Goal: Transaction & Acquisition: Obtain resource

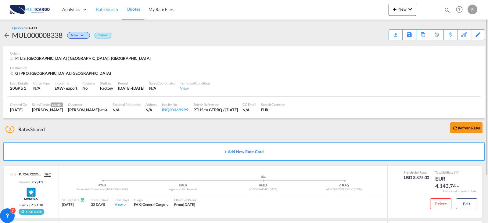
click at [117, 7] on span "Rate Search" at bounding box center [107, 9] width 22 height 5
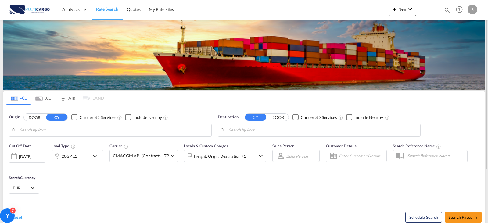
type input "Leixoes, PTLEI"
type input "[PERSON_NAME] ([PERSON_NAME]), [GEOGRAPHIC_DATA]"
click at [81, 131] on input "Leixoes, PTLEI" at bounding box center [114, 130] width 189 height 9
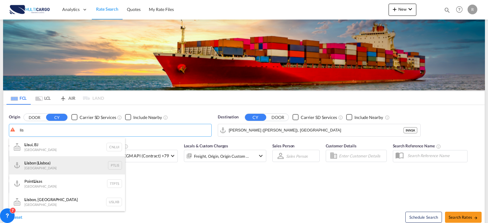
click at [71, 164] on div "Lis bon ( Lis boa) [GEOGRAPHIC_DATA] PTLIS" at bounding box center [67, 165] width 116 height 18
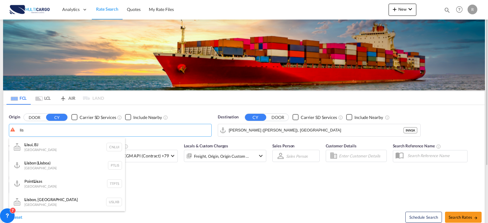
type input "[GEOGRAPHIC_DATA] ([GEOGRAPHIC_DATA]), PTLIS"
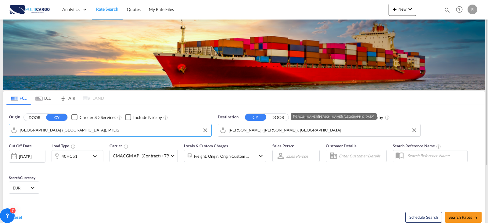
click at [295, 130] on input "[PERSON_NAME] ([PERSON_NAME]), [GEOGRAPHIC_DATA]" at bounding box center [323, 130] width 189 height 9
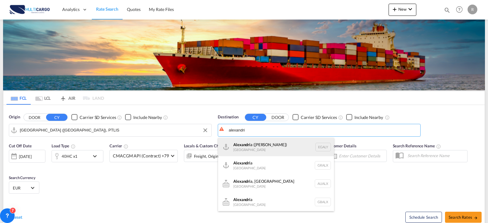
click at [295, 153] on div "Alexandri a (El Iskandariya) [GEOGRAPHIC_DATA] EGALY" at bounding box center [276, 147] width 116 height 18
type input "Alexandria ([GEOGRAPHIC_DATA]), EGALY"
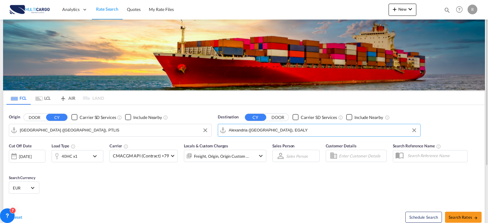
click at [95, 155] on md-icon "icon-chevron-down" at bounding box center [96, 156] width 10 height 7
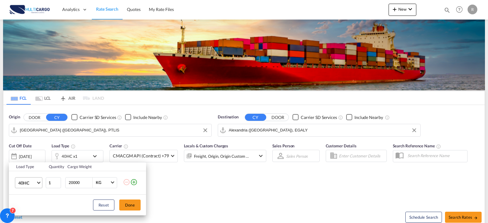
click at [38, 180] on md-select-value "40HC" at bounding box center [30, 183] width 24 height 10
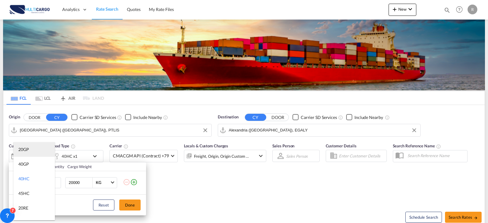
click at [31, 152] on md-option "20GP" at bounding box center [34, 149] width 42 height 15
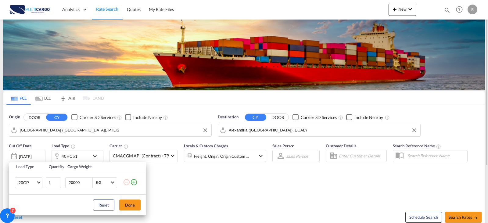
click at [123, 204] on button "Done" at bounding box center [129, 205] width 21 height 11
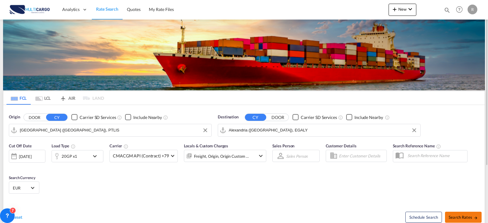
click at [455, 218] on span "Search Rates" at bounding box center [463, 217] width 29 height 5
type input "PTLIS to EGALY / [DATE]"
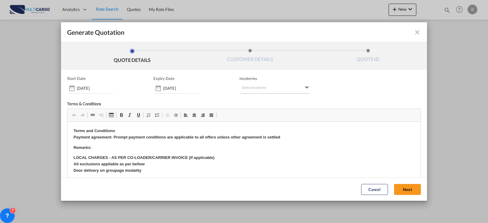
click at [242, 89] on md-select "Select Incoterms CPT - export Carrier Paid to CIF - import Cost,Insurance and F…" at bounding box center [275, 88] width 71 height 11
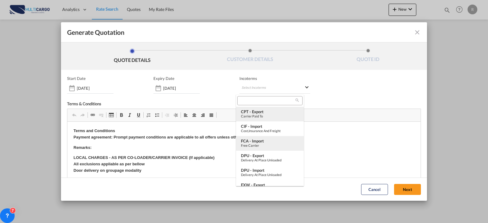
scroll to position [31, 0]
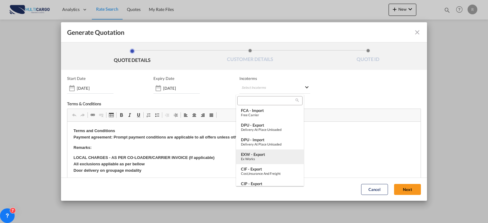
click at [280, 154] on div "EXW - export" at bounding box center [270, 154] width 58 height 5
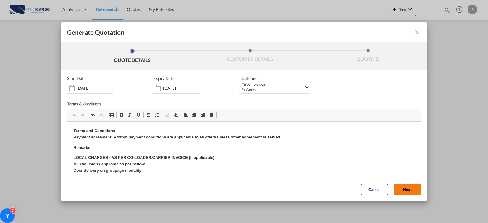
click at [394, 194] on button "Next" at bounding box center [407, 189] width 27 height 11
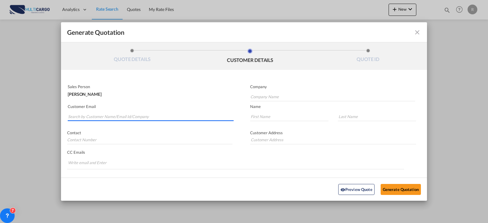
click at [192, 117] on input "Search by Customer Name/Email Id/Company" at bounding box center [151, 116] width 166 height 9
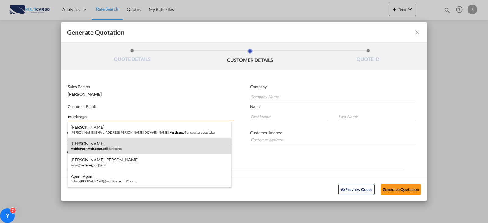
type input "multicargo"
click at [164, 144] on div "[PERSON_NAME] multicargo @ multicargo .pt | Multicarga" at bounding box center [150, 146] width 164 height 16
type input "Multicarga"
type input "[EMAIL_ADDRESS][DOMAIN_NAME]"
type input "[PERSON_NAME]"
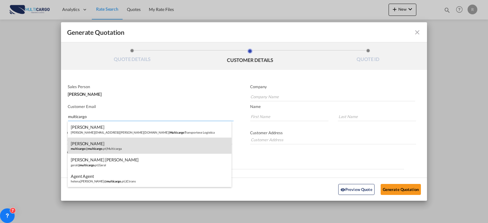
type input "[PERSON_NAME]"
type input "935533459"
type input "[STREET_ADDRESS][PERSON_NAME][PERSON_NAME][PHONE_NUMBER]"
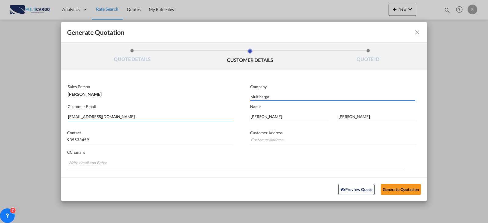
type input "[STREET_ADDRESS][PERSON_NAME][PERSON_NAME][PHONE_NUMBER]"
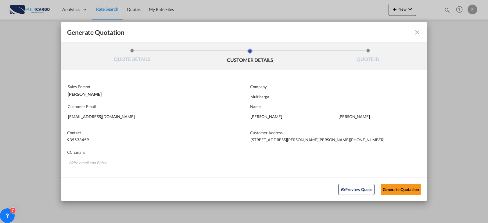
drag, startPoint x: 160, startPoint y: 116, endPoint x: 25, endPoint y: 116, distance: 135.2
click at [25, 116] on div "Generate Quotation QUOTE DETAILS CUSTOMER DETAILS QUOTE ID Start Date [DATE] Ex…" at bounding box center [244, 111] width 488 height 223
click at [281, 97] on input "Multicarga" at bounding box center [333, 96] width 165 height 9
drag, startPoint x: 281, startPoint y: 97, endPoint x: 211, endPoint y: 97, distance: 70.2
click at [211, 97] on div "Sales Person [PERSON_NAME] Company Multicarga Customer Email [EMAIL_ADDRESS][DO…" at bounding box center [244, 133] width 366 height 103
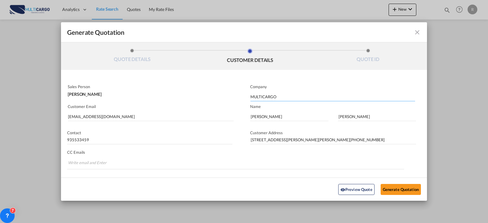
type input "MULTICARGO"
drag, startPoint x: 277, startPoint y: 119, endPoint x: 146, endPoint y: 112, distance: 131.4
click at [152, 112] on div "Sales Person [PERSON_NAME] Company MULTICARGO Customer Email [EMAIL_ADDRESS][DO…" at bounding box center [244, 133] width 366 height 103
click at [140, 113] on md-autocomplete-wrap "[EMAIL_ADDRESS][DOMAIN_NAME]" at bounding box center [151, 115] width 166 height 12
drag, startPoint x: 131, startPoint y: 114, endPoint x: -22, endPoint y: 107, distance: 152.8
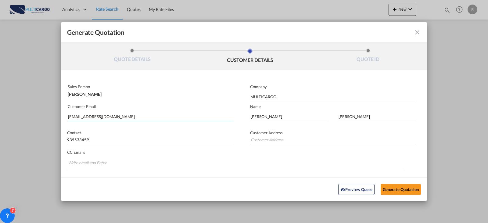
click at [0, 107] on html "Analytics Reports Dashboard Rate Search Quotes My Rate Files" at bounding box center [244, 111] width 488 height 223
type input "[PERSON_NAME]."
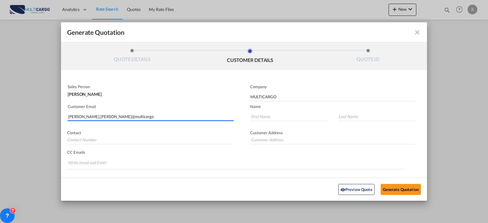
type input "[PERSON_NAME].[PERSON_NAME]@multicargo"
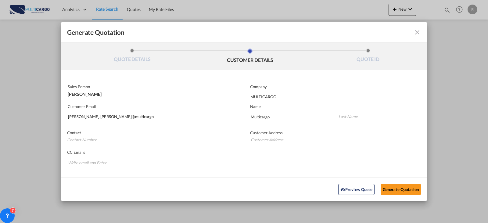
type input "Multicargo"
type input "M"
click at [410, 189] on button "Generate Quotation" at bounding box center [401, 189] width 40 height 11
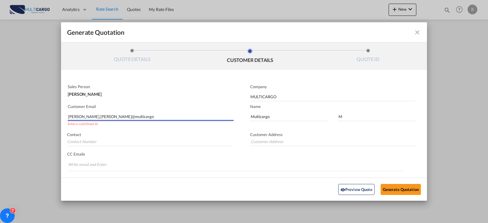
click at [118, 118] on input "[PERSON_NAME].[PERSON_NAME]@multicargo" at bounding box center [151, 116] width 166 height 9
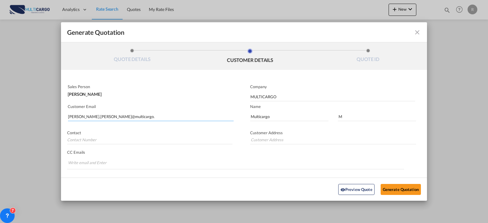
type input "[PERSON_NAME].[PERSON_NAME]@multicargo.p"
type input "[PERSON_NAME][EMAIL_ADDRESS][PERSON_NAME][DOMAIN_NAME]"
click at [303, 117] on input "Generate QuotationQUOTE ..." at bounding box center [289, 116] width 78 height 9
click at [285, 114] on input "Generate QuotationQUOTE ..." at bounding box center [289, 116] width 78 height 9
type input "m"
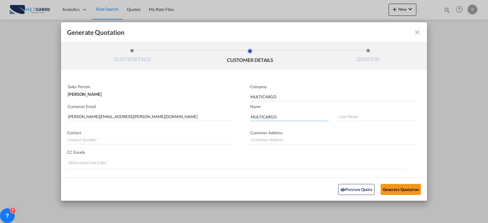
type input "MULTICARGO"
type input ","
type input "M"
click at [387, 194] on button "Generate Quotation" at bounding box center [401, 189] width 40 height 11
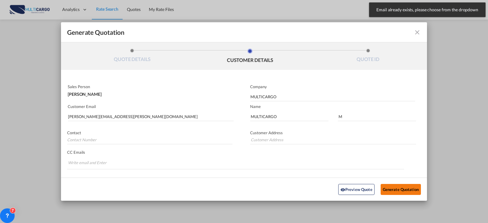
click at [406, 189] on button "Generate Quotation" at bounding box center [401, 189] width 40 height 11
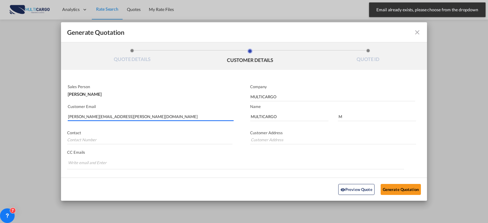
drag, startPoint x: 43, startPoint y: 113, endPoint x: -47, endPoint y: 113, distance: 90.1
click at [0, 113] on html "Email already exists, please choose from the dropdown Press Escape to dismiss. …" at bounding box center [244, 111] width 488 height 223
click at [127, 113] on input "[PERSON_NAME][EMAIL_ADDRESS][PERSON_NAME][DOMAIN_NAME]" at bounding box center [151, 116] width 166 height 9
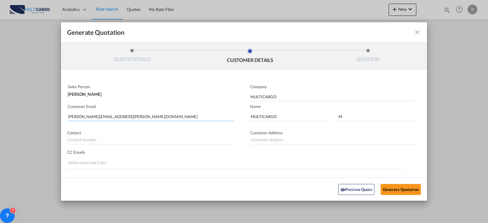
drag, startPoint x: 127, startPoint y: 115, endPoint x: -45, endPoint y: 141, distance: 174.6
click at [0, 141] on html "Analytics Reports Dashboard Rate Search Quotes My Rate Files" at bounding box center [244, 111] width 488 height 223
type input "R"
click at [139, 112] on md-autocomplete-wrap "[PERSON_NAME].[PERSON_NAME]" at bounding box center [151, 115] width 166 height 12
click at [116, 93] on div "[PERSON_NAME]" at bounding box center [150, 92] width 165 height 7
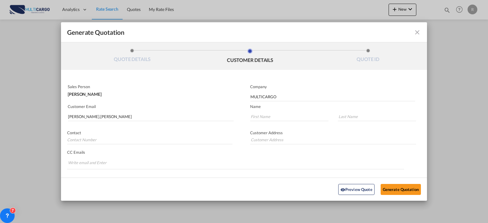
click at [89, 96] on div "[PERSON_NAME]" at bounding box center [150, 92] width 165 height 7
drag, startPoint x: 115, startPoint y: 93, endPoint x: 115, endPoint y: 103, distance: 11.0
click at [116, 93] on div "[PERSON_NAME]" at bounding box center [150, 92] width 165 height 7
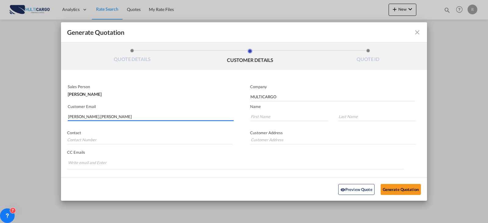
click at [110, 120] on input "[PERSON_NAME].[PERSON_NAME]" at bounding box center [151, 116] width 166 height 9
click at [110, 119] on input "[PERSON_NAME].[PERSON_NAME]" at bounding box center [151, 116] width 166 height 9
drag, startPoint x: 110, startPoint y: 117, endPoint x: 49, endPoint y: 114, distance: 61.4
click at [49, 114] on div "Generate Quotation QUOTE DETAILS CUSTOMER DETAILS QUOTE ID Start Date [DATE] Ex…" at bounding box center [244, 111] width 488 height 223
click at [131, 118] on input "[PERSON_NAME].[PERSON_NAME]" at bounding box center [151, 116] width 166 height 9
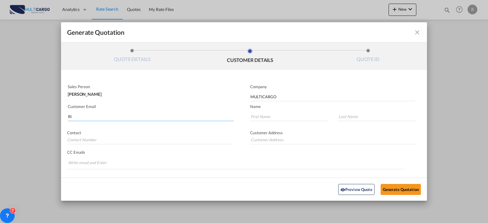
type input "R"
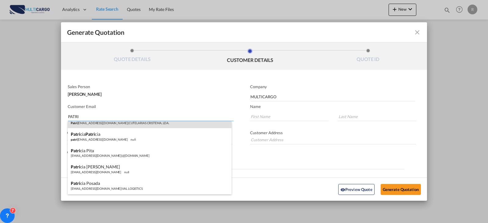
scroll to position [122, 0]
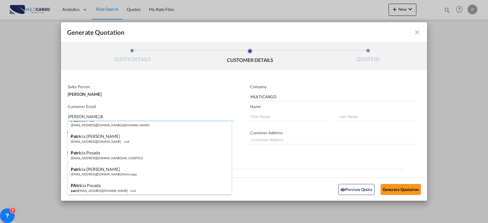
type input "[PERSON_NAME][DOMAIN_NAME]"
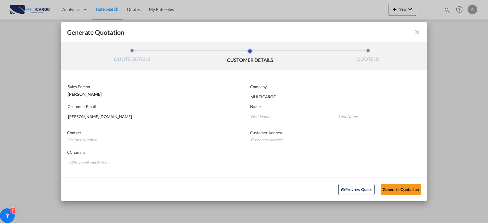
drag, startPoint x: 113, startPoint y: 114, endPoint x: 54, endPoint y: 113, distance: 59.2
click at [54, 113] on div "Generate Quotation QUOTE DETAILS CUSTOMER DETAILS QUOTE ID Start Date [DATE] Ex…" at bounding box center [244, 111] width 488 height 223
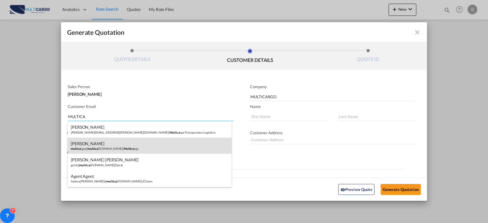
scroll to position [0, 0]
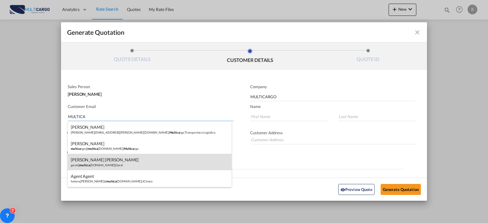
type input "MULTICA"
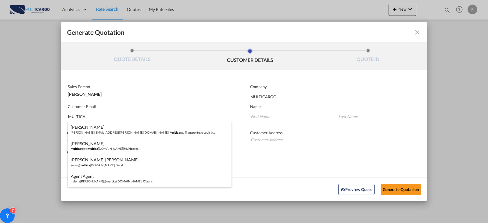
click at [140, 161] on div "[PERSON_NAME] [PERSON_NAME] [PERSON_NAME]@ multica [DOMAIN_NAME] | Geral" at bounding box center [150, 162] width 164 height 16
type input "Geral"
type input "[EMAIL_ADDRESS][DOMAIN_NAME]"
type input "[PERSON_NAME]"
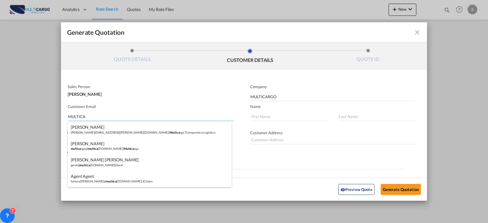
type input "935533459"
type input "[EMAIL_ADDRESS][DOMAIN_NAME]"
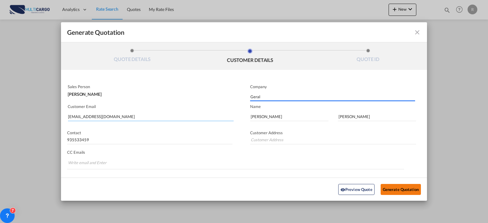
type input "[EMAIL_ADDRESS][DOMAIN_NAME]"
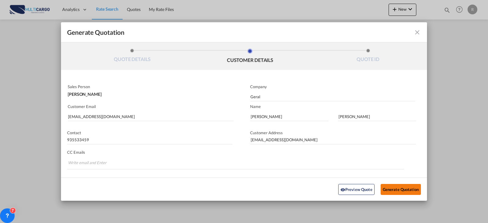
click at [403, 188] on button "Generate Quotation" at bounding box center [401, 189] width 40 height 11
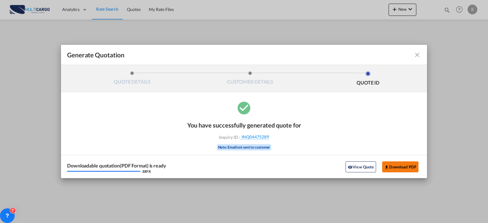
click at [410, 169] on button "Download PDF" at bounding box center [401, 166] width 36 height 11
click at [417, 55] on md-icon "icon-close fg-AAA8AD cursor m-0" at bounding box center [417, 54] width 7 height 7
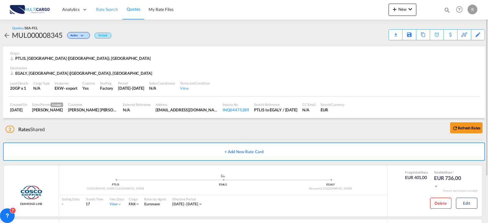
click at [114, 17] on link "Rate Search" at bounding box center [107, 10] width 31 height 20
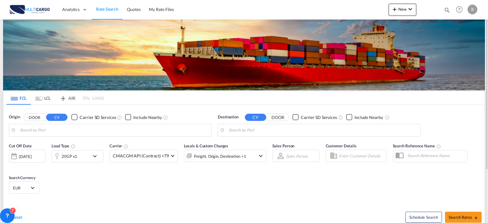
type input "[GEOGRAPHIC_DATA] ([GEOGRAPHIC_DATA]), PTLIS"
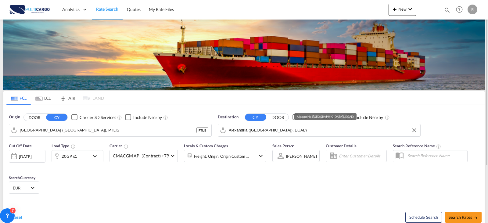
click at [314, 133] on input "Alexandria ([GEOGRAPHIC_DATA]), EGALY" at bounding box center [323, 130] width 189 height 9
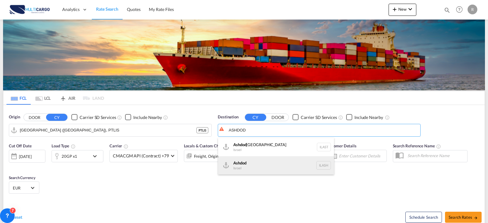
click at [247, 161] on div "Ashdod [GEOGRAPHIC_DATA] [GEOGRAPHIC_DATA]" at bounding box center [276, 165] width 116 height 18
type input "Ashdod, ILASH"
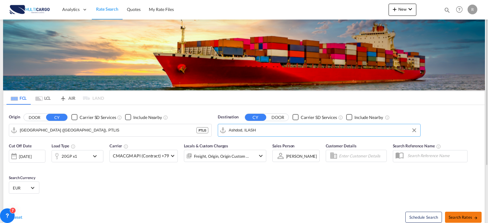
click at [466, 215] on span "Search Rates" at bounding box center [463, 217] width 29 height 5
type input "PTLIS to ILASH / [DATE]"
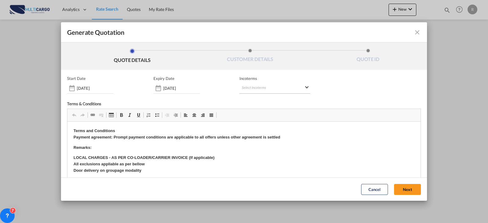
click at [241, 88] on md-select "Select Incoterms CPT - export Carrier Paid to CIF - import Cost,Insurance and F…" at bounding box center [275, 88] width 71 height 11
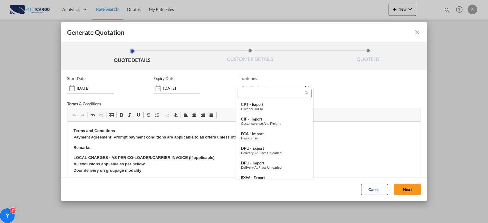
type md-option "[object Object]"
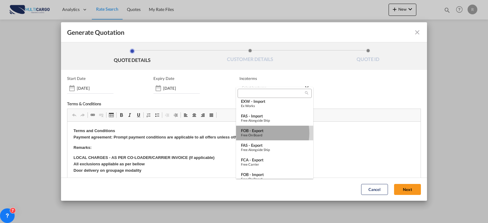
drag, startPoint x: 259, startPoint y: 133, endPoint x: 341, endPoint y: 42, distance: 121.9
click at [259, 133] on div "Free on Board" at bounding box center [274, 135] width 67 height 4
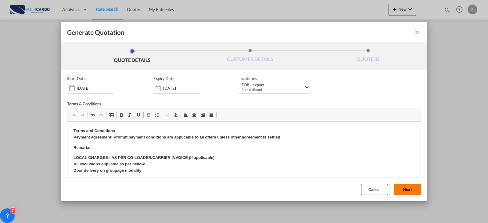
click at [405, 187] on button "Next" at bounding box center [407, 189] width 27 height 11
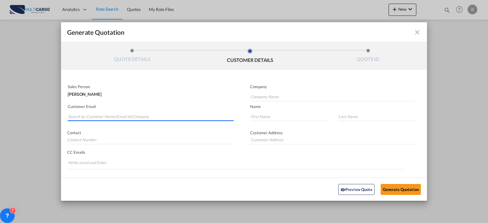
click at [166, 114] on input "Search by Customer Name/Email Id/Company" at bounding box center [151, 116] width 166 height 9
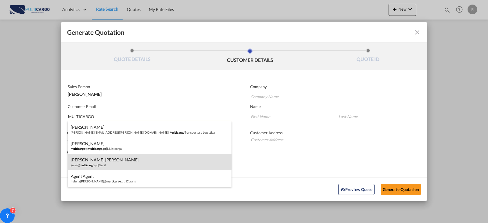
type input "MULTICARGO"
click at [139, 159] on div "[PERSON_NAME] [PERSON_NAME] [PERSON_NAME]@ multicargo .pt | Geral" at bounding box center [150, 162] width 164 height 16
type input "Geral"
type input "[EMAIL_ADDRESS][DOMAIN_NAME]"
type input "[PERSON_NAME]"
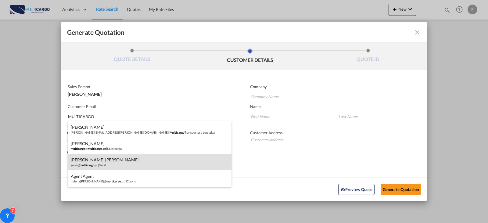
type input "[PERSON_NAME]"
type input "935533459"
type input "[EMAIL_ADDRESS][DOMAIN_NAME]"
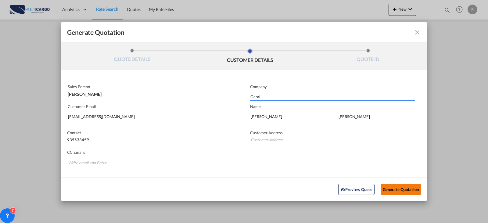
click at [391, 194] on button "Generate Quotation" at bounding box center [401, 189] width 40 height 11
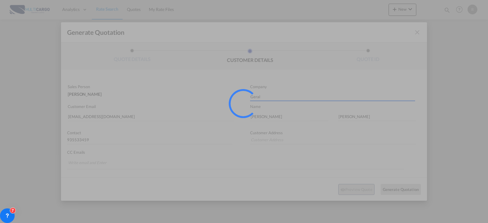
type input "[EMAIL_ADDRESS][DOMAIN_NAME]"
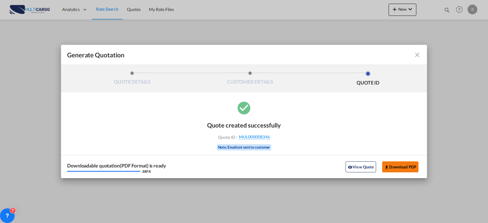
click at [402, 166] on button "Download PDF" at bounding box center [401, 166] width 36 height 11
click at [417, 56] on md-icon "icon-close fg-AAA8AD cursor m-0" at bounding box center [417, 54] width 7 height 7
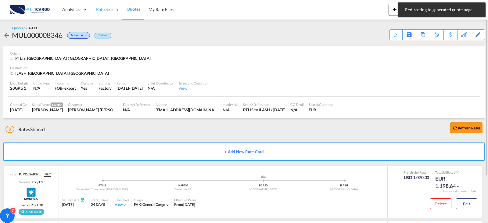
click at [111, 12] on span "Rate Search" at bounding box center [107, 9] width 22 height 5
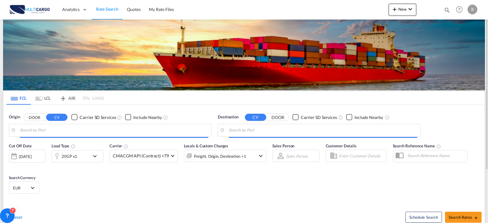
type input "[GEOGRAPHIC_DATA] ([GEOGRAPHIC_DATA]), PTLIS"
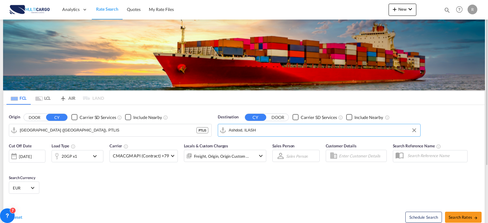
click at [283, 131] on input "Ashdod, ILASH" at bounding box center [323, 130] width 189 height 9
click at [278, 148] on div "Haifa [GEOGRAPHIC_DATA] ILHFA" at bounding box center [276, 147] width 116 height 18
type input "[GEOGRAPHIC_DATA], [GEOGRAPHIC_DATA]"
click at [472, 210] on div "Schedule Search Search Rates" at bounding box center [365, 214] width 239 height 24
click at [472, 216] on span "Search Rates" at bounding box center [463, 217] width 29 height 5
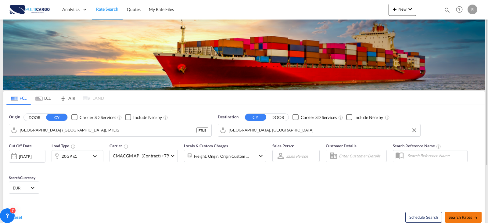
type input "PTLIS to ILHFA / [DATE]"
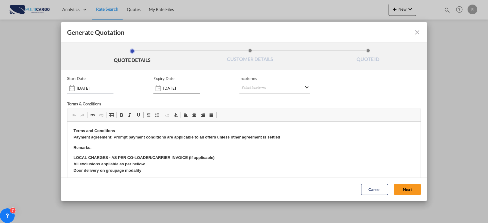
click at [179, 89] on input "[DATE]" at bounding box center [181, 88] width 37 height 5
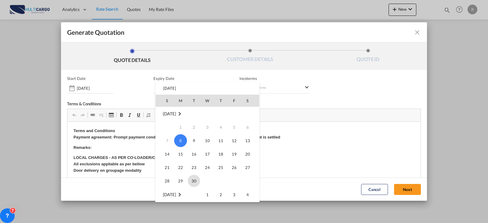
click at [195, 182] on span "30" at bounding box center [194, 181] width 12 height 12
type input "[DATE]"
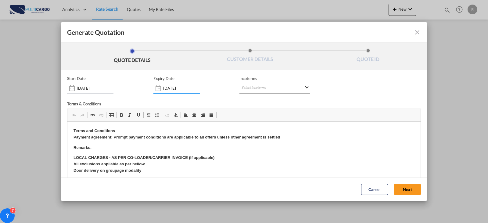
click at [246, 84] on md-select "Select Incoterms CPT - export Carrier Paid to CIF - import Cost,Insurance and F…" at bounding box center [275, 88] width 71 height 11
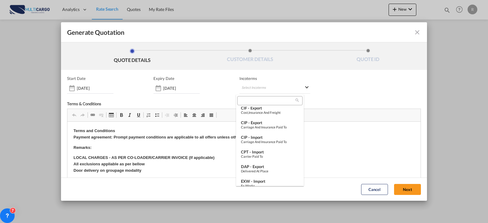
scroll to position [122, 0]
click at [255, 179] on div "FOB - export" at bounding box center [270, 180] width 58 height 5
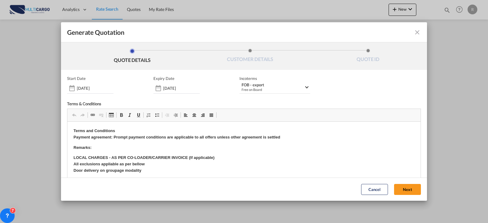
click at [401, 198] on div "Cancel Next" at bounding box center [391, 189] width 66 height 17
click at [402, 191] on button "Next" at bounding box center [407, 189] width 27 height 11
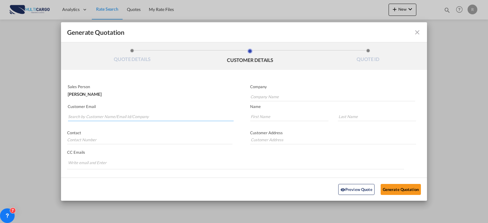
click at [129, 118] on input "Search by Customer Name/Email Id/Company" at bounding box center [151, 116] width 166 height 9
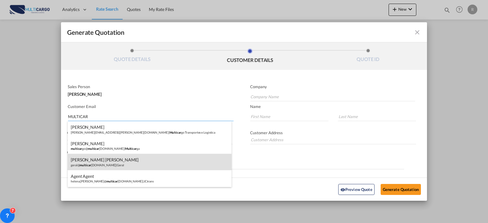
type input "MULTICAR"
click at [124, 161] on div "[PERSON_NAME] [PERSON_NAME] [PERSON_NAME]@ multicar [DOMAIN_NAME] | Geral" at bounding box center [150, 162] width 164 height 16
type input "Geral"
type input "[EMAIL_ADDRESS][DOMAIN_NAME]"
type input "[PERSON_NAME]"
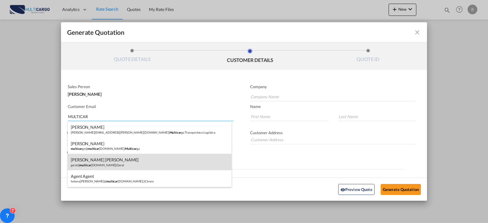
type input "[PERSON_NAME]"
type input "935533459"
type input "[EMAIL_ADDRESS][DOMAIN_NAME]"
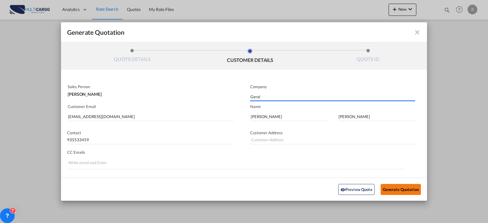
click at [398, 191] on button "Generate Quotation" at bounding box center [401, 189] width 40 height 11
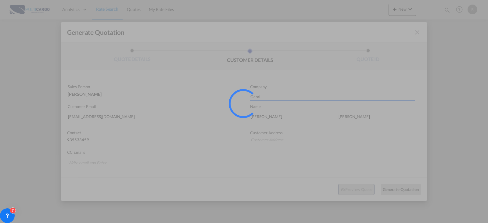
type input "[EMAIL_ADDRESS][DOMAIN_NAME]"
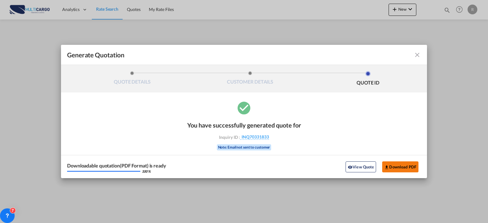
click at [394, 168] on button "Download PDF" at bounding box center [401, 166] width 36 height 11
click at [419, 54] on md-icon "icon-close fg-AAA8AD cursor m-0" at bounding box center [417, 54] width 7 height 7
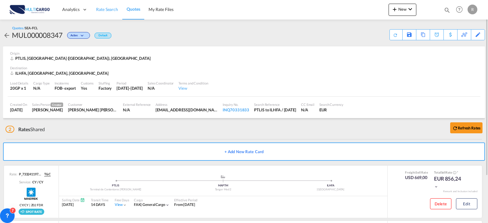
click at [113, 12] on span "Rate Search" at bounding box center [107, 9] width 22 height 5
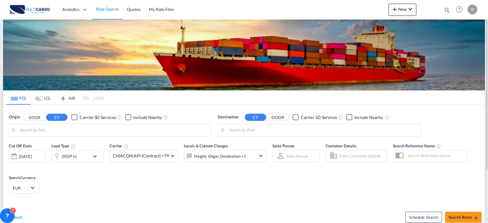
type input "[GEOGRAPHIC_DATA] ([GEOGRAPHIC_DATA]), PTLIS"
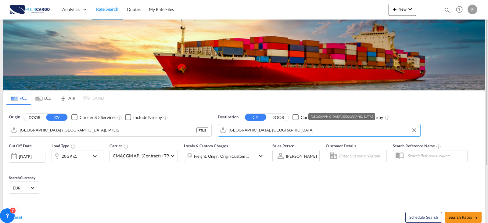
click at [285, 134] on input "[GEOGRAPHIC_DATA], [GEOGRAPHIC_DATA]" at bounding box center [323, 130] width 189 height 9
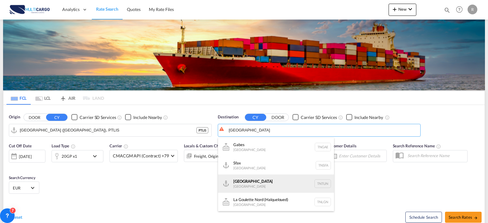
click at [274, 184] on div "[GEOGRAPHIC_DATA] [GEOGRAPHIC_DATA] TNTUN" at bounding box center [276, 184] width 116 height 18
type input "[GEOGRAPHIC_DATA], TNTUN"
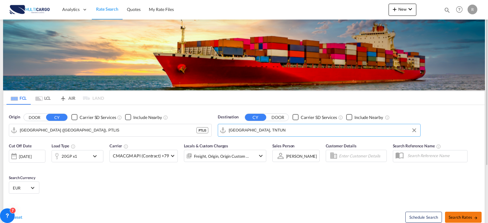
click at [464, 217] on span "Search Rates" at bounding box center [463, 217] width 29 height 5
type input "PTLIS to TNTUN / [DATE]"
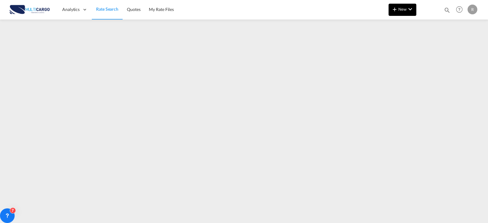
click at [401, 10] on span "New" at bounding box center [402, 9] width 23 height 5
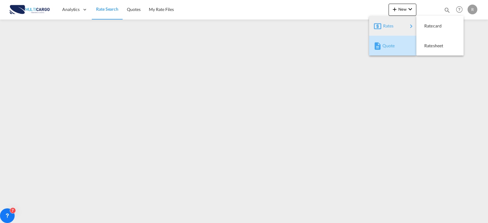
click at [403, 38] on div "Quote" at bounding box center [394, 45] width 23 height 15
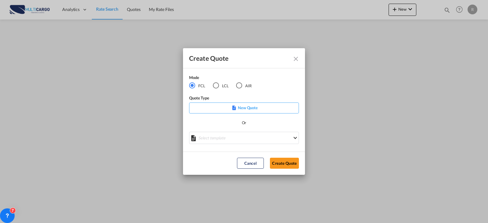
click at [295, 59] on md-icon "Close dialog" at bounding box center [295, 58] width 7 height 7
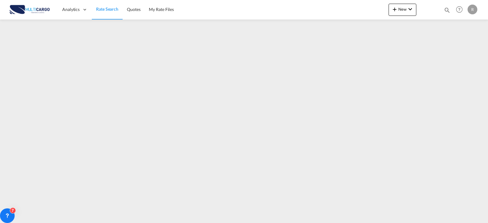
click at [417, 9] on div at bounding box center [429, 10] width 24 height 18
click at [400, 10] on span "New" at bounding box center [402, 9] width 23 height 5
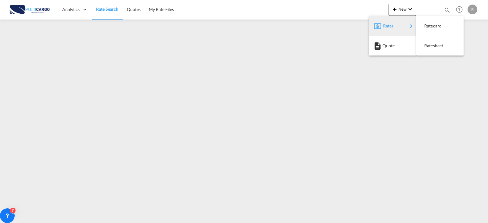
click at [249, 65] on md-backdrop at bounding box center [244, 111] width 488 height 223
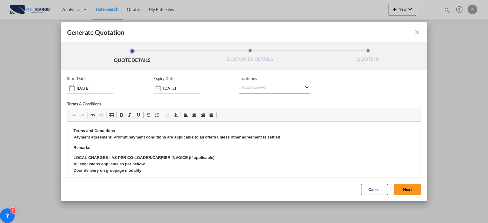
click at [274, 88] on md-select "Select Incoterms CPT - export Carrier Paid to CIF - import Cost,Insurance and F…" at bounding box center [275, 88] width 71 height 11
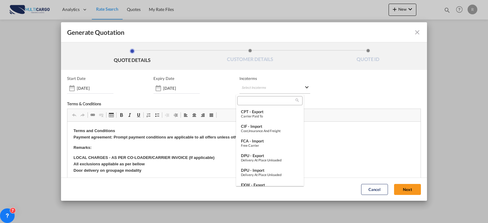
type md-option "[object Object]"
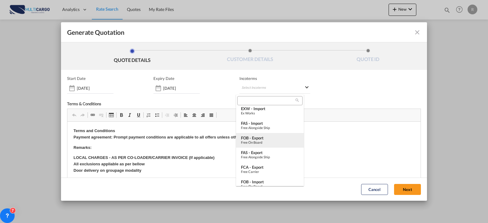
click at [263, 137] on div "FOB - export" at bounding box center [270, 138] width 58 height 5
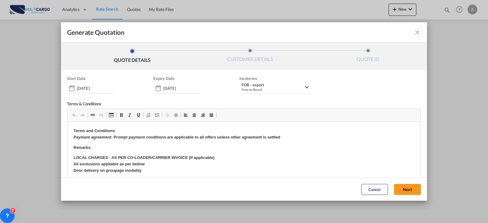
click at [404, 190] on button "Next" at bounding box center [407, 189] width 27 height 11
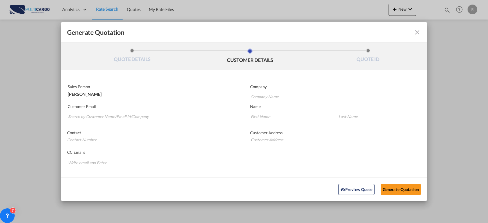
click at [138, 114] on input "Search by Customer Name/Email Id/Company" at bounding box center [151, 116] width 166 height 9
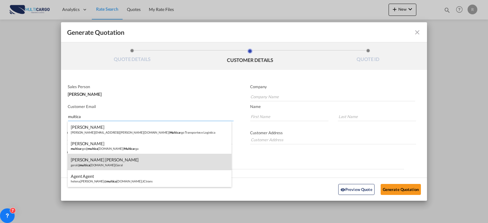
type input "multica"
click at [109, 161] on div "[PERSON_NAME] [PERSON_NAME] [PERSON_NAME]@ multica [DOMAIN_NAME] | Geral" at bounding box center [150, 162] width 164 height 16
type input "Geral"
type input "[EMAIL_ADDRESS][DOMAIN_NAME]"
type input "[PERSON_NAME]"
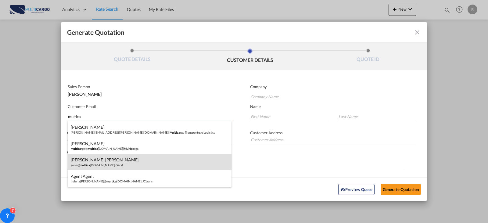
type input "[PERSON_NAME]"
type input "935533459"
type input "[EMAIL_ADDRESS][DOMAIN_NAME]"
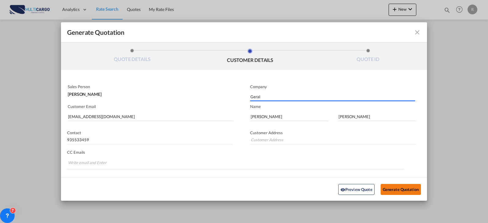
click at [388, 185] on button "Generate Quotation" at bounding box center [401, 189] width 40 height 11
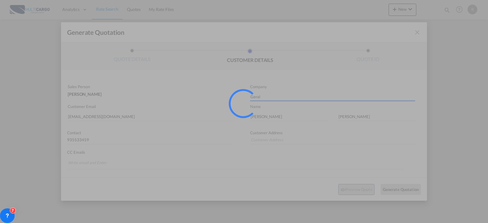
type input "[EMAIL_ADDRESS][DOMAIN_NAME]"
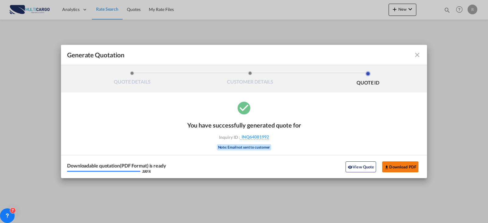
click at [398, 171] on button "Download PDF" at bounding box center [401, 166] width 36 height 11
click at [419, 53] on md-icon "icon-close fg-AAA8AD cursor m-0" at bounding box center [417, 54] width 7 height 7
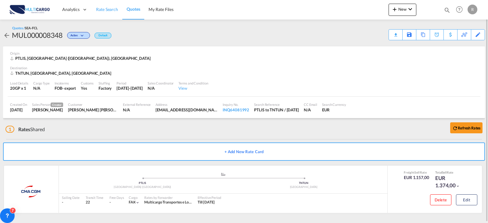
click at [106, 7] on span "Rate Search" at bounding box center [107, 9] width 22 height 5
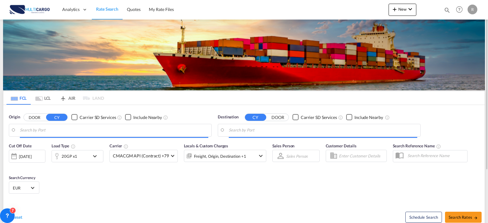
type input "[GEOGRAPHIC_DATA] ([GEOGRAPHIC_DATA]), PTLIS"
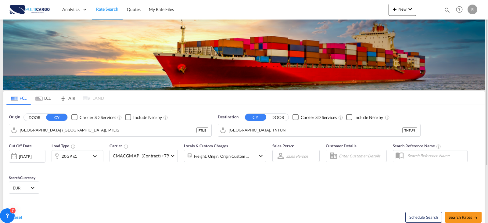
click at [316, 124] on md-input-container "[GEOGRAPHIC_DATA], TNTUN TNTUN" at bounding box center [319, 130] width 202 height 12
click at [313, 129] on input "[GEOGRAPHIC_DATA], TNTUN" at bounding box center [323, 130] width 189 height 9
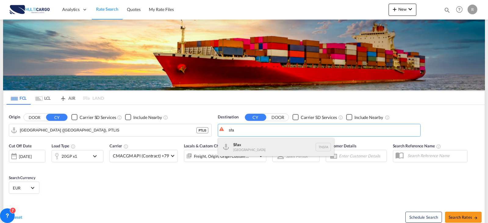
click at [291, 143] on div "Sfa x [GEOGRAPHIC_DATA] TNSFA" at bounding box center [276, 147] width 116 height 18
type input "Sfax, TNSFA"
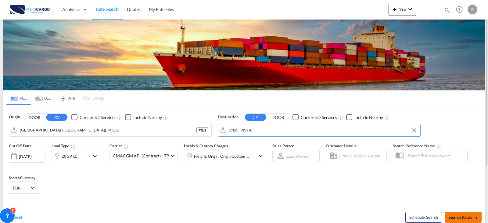
click at [455, 218] on span "Search Rates" at bounding box center [463, 217] width 29 height 5
type input "PTLIS to TNSFA / [DATE]"
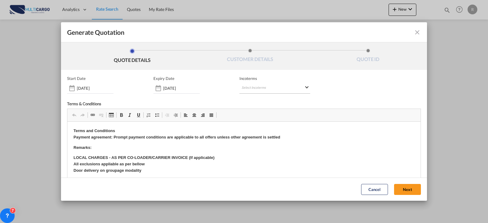
click at [247, 90] on md-select "Select Incoterms CPT - export Carrier Paid to CIF - import Cost,Insurance and F…" at bounding box center [275, 88] width 71 height 11
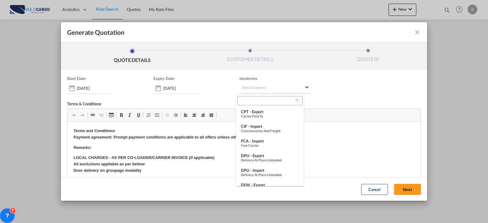
type md-option "[object Object]"
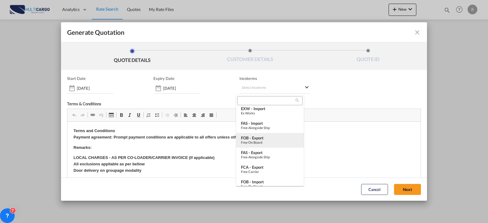
click at [262, 140] on div "FOB - export" at bounding box center [270, 138] width 58 height 5
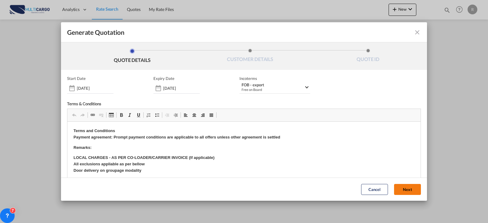
click at [394, 189] on button "Next" at bounding box center [407, 189] width 27 height 11
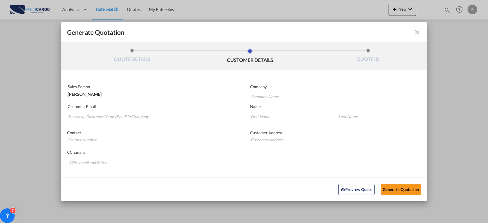
click at [160, 111] on md-autocomplete-wrap "Generate QuotationQUOTE ..." at bounding box center [151, 115] width 166 height 12
click at [160, 114] on input "Search by Customer Name/Email Id/Company" at bounding box center [151, 116] width 166 height 9
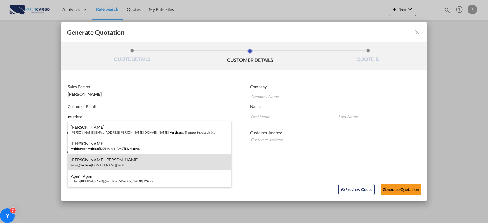
type input "multicar"
click at [116, 159] on div "[PERSON_NAME] [PERSON_NAME] [PERSON_NAME]@ multicar [DOMAIN_NAME] | Geral" at bounding box center [150, 162] width 164 height 16
type input "Geral"
type input "[EMAIL_ADDRESS][DOMAIN_NAME]"
type input "[PERSON_NAME]"
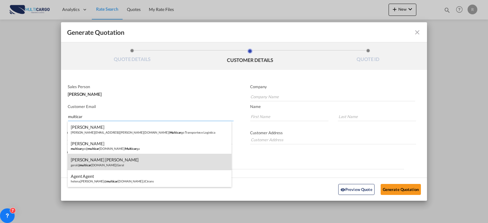
type input "[PERSON_NAME]"
type input "935533459"
type input "[EMAIL_ADDRESS][DOMAIN_NAME]"
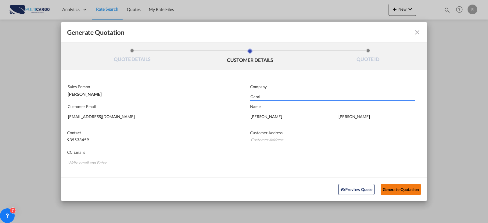
click at [411, 191] on button "Generate Quotation" at bounding box center [401, 189] width 40 height 11
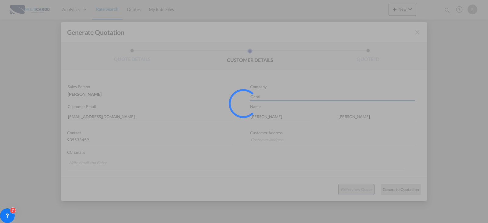
type input "[EMAIL_ADDRESS][DOMAIN_NAME]"
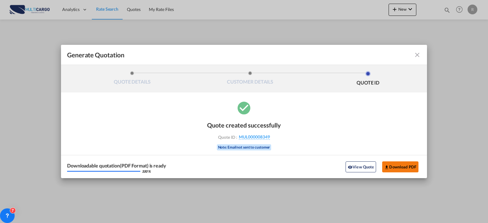
click at [386, 170] on button "Download PDF" at bounding box center [401, 166] width 36 height 11
click at [419, 54] on md-icon "icon-close fg-AAA8AD cursor m-0" at bounding box center [417, 54] width 7 height 7
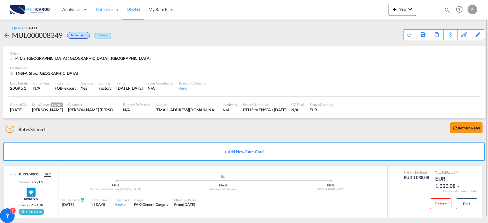
click at [100, 15] on link "Rate Search" at bounding box center [107, 10] width 31 height 20
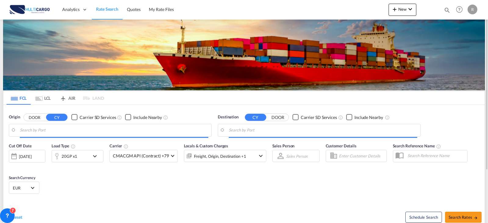
click at [96, 135] on md-autocomplete-wrap at bounding box center [114, 132] width 189 height 12
click at [96, 131] on body "Analytics Reports Dashboard Rate Search Quotes My Rate Files Analytics" at bounding box center [244, 111] width 488 height 223
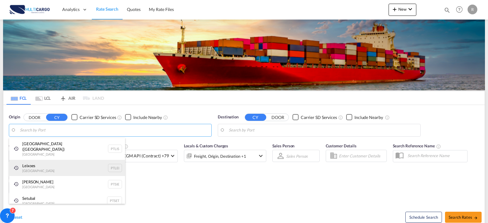
click at [42, 160] on div "Leixoes Portugal PTLEI" at bounding box center [67, 168] width 116 height 16
type input "Leixoes, PTLEI"
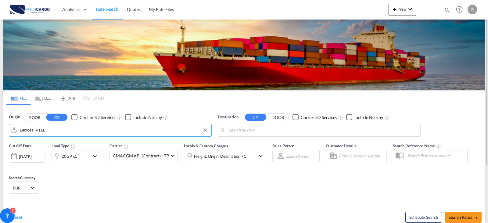
click at [263, 131] on body "Analytics Reports Dashboard Rate Search Quotes My Rate Files Analytics" at bounding box center [244, 111] width 488 height 223
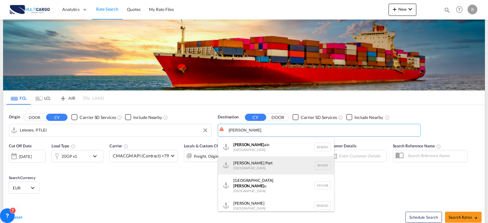
click at [266, 163] on div "[PERSON_NAME] [GEOGRAPHIC_DATA] BHKBS" at bounding box center [276, 165] width 116 height 18
type input "[PERSON_NAME], BHKBS"
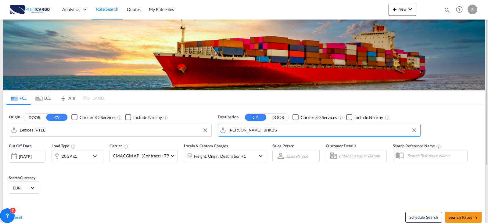
click at [303, 128] on input "[PERSON_NAME], BHKBS" at bounding box center [323, 130] width 189 height 9
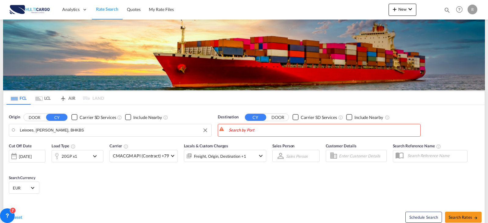
drag, startPoint x: 134, startPoint y: 124, endPoint x: -7, endPoint y: 130, distance: 140.5
click at [0, 130] on html "Analytics Reports Dashboard Rate Search Quotes My Rate Files" at bounding box center [244, 111] width 488 height 223
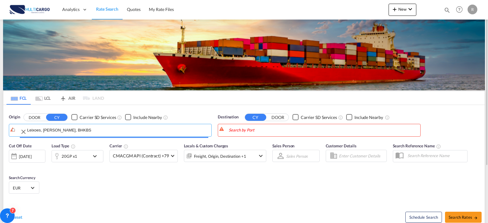
drag, startPoint x: 111, startPoint y: 130, endPoint x: 69, endPoint y: 134, distance: 41.7
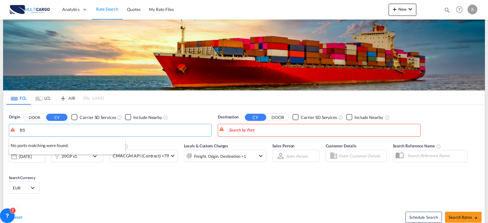
type input "S"
click at [63, 145] on div "Leixo es Portugal PTLEI" at bounding box center [67, 147] width 116 height 18
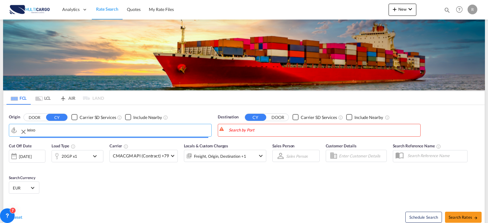
type input "Leixoes, PTLEI"
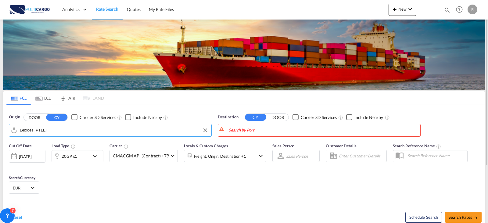
click at [259, 132] on body "Analytics Reports Dashboard Rate Search Quotes My Rate Files Analytics" at bounding box center [244, 111] width 488 height 223
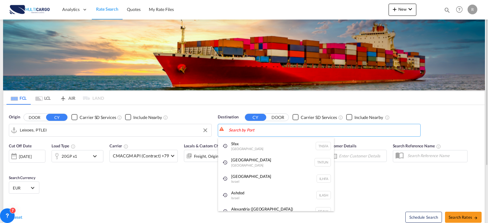
type input "a"
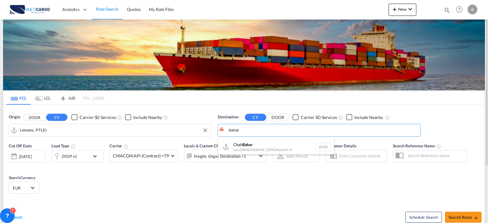
type input "bahar"
click at [24, 114] on button "DOOR" at bounding box center [34, 117] width 21 height 7
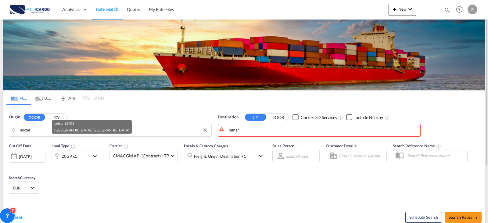
click at [52, 116] on button "CY" at bounding box center [56, 117] width 21 height 7
click at [40, 128] on input "leixoe" at bounding box center [114, 130] width 189 height 9
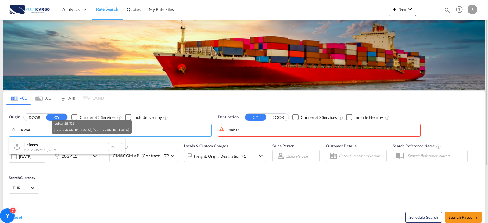
drag, startPoint x: 39, startPoint y: 143, endPoint x: 69, endPoint y: 143, distance: 30.2
click at [39, 143] on div "Leixoe s Portugal PTLEI" at bounding box center [67, 147] width 116 height 18
type input "Leixoes, PTLEI"
click at [307, 134] on body "Analytics Reports Dashboard Rate Search Quotes My Rate Files Analytics" at bounding box center [244, 111] width 488 height 223
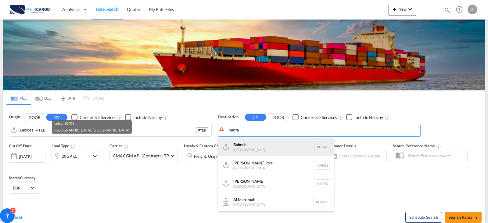
click at [272, 142] on div "Bahra in [GEOGRAPHIC_DATA] [GEOGRAPHIC_DATA]" at bounding box center [276, 147] width 116 height 18
type input "[GEOGRAPHIC_DATA], BHBAH"
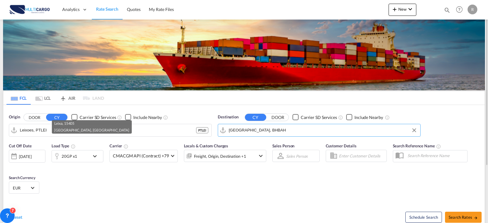
click at [89, 160] on div "20GP x1" at bounding box center [71, 156] width 38 height 12
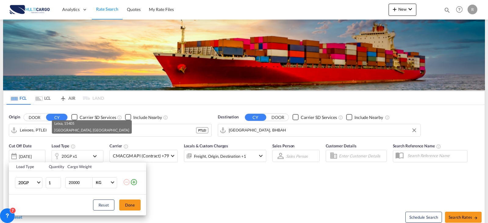
click at [134, 183] on md-icon "icon-plus-circle-outline" at bounding box center [133, 182] width 7 height 7
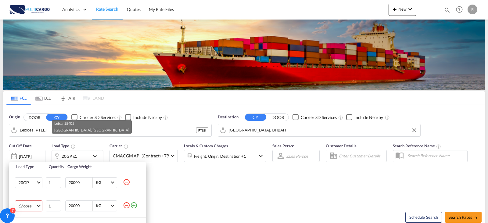
click at [35, 204] on md-select "Choose 20GP 40GP 40HC 45HC 20RE 40RE 40HR 20OT 40OT 20FR 40FR 40NR 20NR 45S 20T…" at bounding box center [28, 206] width 27 height 11
click at [35, 177] on md-option "40HC" at bounding box center [34, 179] width 42 height 15
click at [187, 211] on div "Load Type Quantity Cargo Weight 20GP 20GP 40GP 40HC 45HC 20RE 40RE 40HR 20OT 40…" at bounding box center [244, 111] width 488 height 223
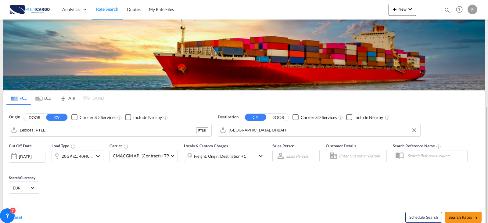
scroll to position [61, 0]
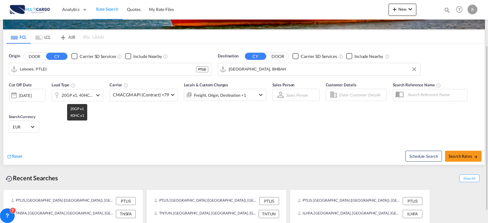
click at [77, 96] on div "20GP x1, 40HC x1" at bounding box center [77, 95] width 31 height 9
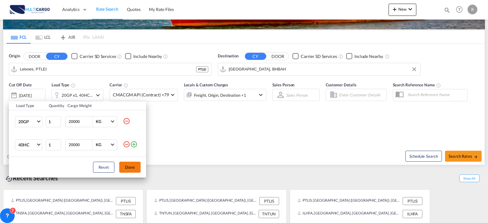
click at [128, 171] on button "Done" at bounding box center [129, 167] width 21 height 11
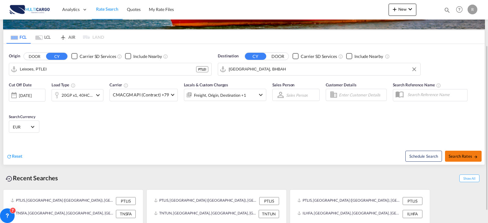
click at [470, 153] on button "Search Rates" at bounding box center [463, 156] width 37 height 11
type input "PTLEI to BHBAH / [DATE]"
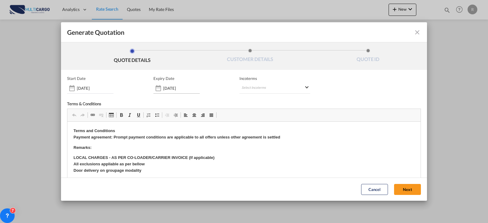
click at [167, 90] on input "[DATE]" at bounding box center [181, 88] width 37 height 5
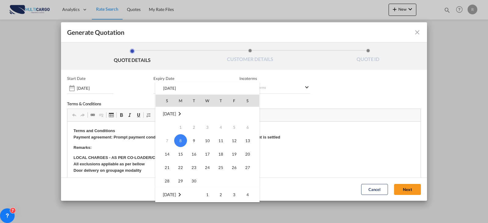
scroll to position [92, 0]
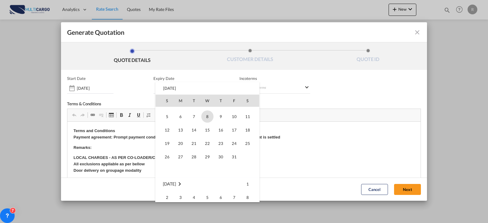
click at [211, 117] on span "8" at bounding box center [207, 117] width 12 height 12
type input "[DATE]"
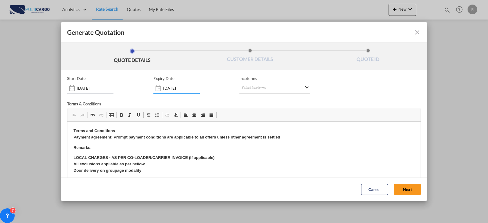
drag, startPoint x: 299, startPoint y: 106, endPoint x: 297, endPoint y: 102, distance: 4.8
click at [299, 106] on div "Terms & Conditions" at bounding box center [244, 104] width 354 height 7
click at [280, 85] on md-select "Select Incoterms CPT - export Carrier Paid to CIF - import Cost,Insurance and F…" at bounding box center [275, 88] width 71 height 11
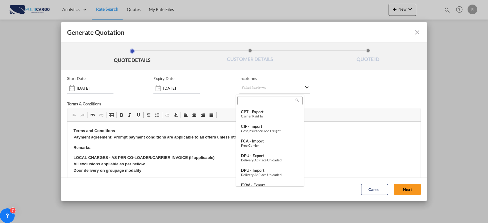
type md-option "[object Object]"
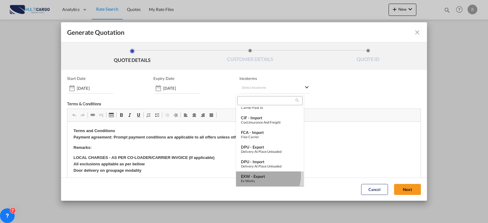
click at [267, 175] on div "EXW - export" at bounding box center [270, 176] width 58 height 5
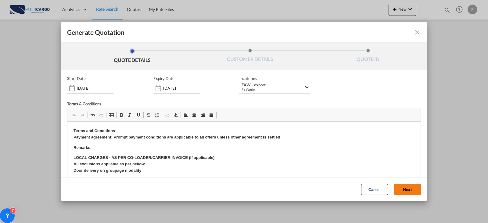
click at [395, 190] on button "Next" at bounding box center [407, 189] width 27 height 11
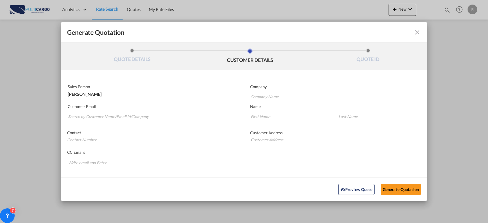
click at [152, 108] on p "Customer Email" at bounding box center [151, 106] width 166 height 5
click at [150, 120] on input "Search by Customer Name/Email Id/Company" at bounding box center [151, 116] width 166 height 9
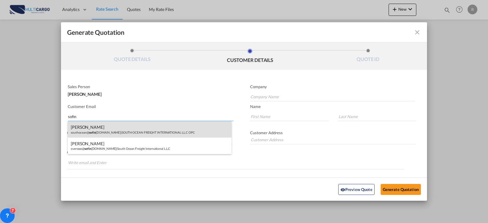
type input "sofin"
click at [173, 129] on div "[PERSON_NAME] southocean@ sofin [DOMAIN_NAME] | SOUTH OCEAN FREIGHT INTERNATION…" at bounding box center [150, 129] width 164 height 16
type input "SOUTH OCEAN FREIGHT INTERNATIONAL L.L.C OPC"
type input "[EMAIL_ADDRESS][DOMAIN_NAME]"
type input "[PERSON_NAME]"
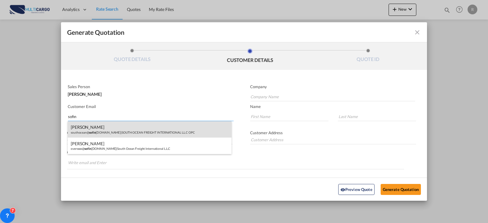
type input "[PERSON_NAME]"
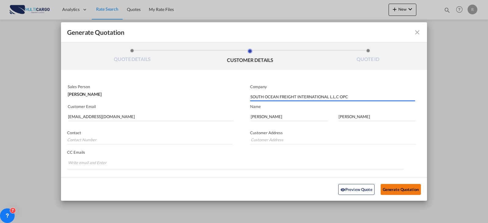
click at [401, 193] on button "Generate Quotation" at bounding box center [401, 189] width 40 height 11
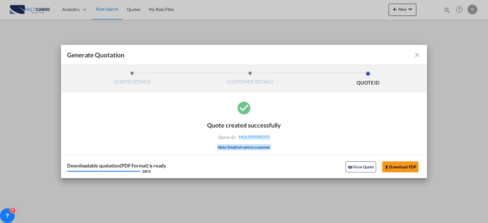
drag, startPoint x: 205, startPoint y: 35, endPoint x: -151, endPoint y: 20, distance: 355.4
click at [0, 20] on html "Analytics Reports Dashboard Rate Search Quotes My Rate Files" at bounding box center [244, 111] width 488 height 223
click at [397, 165] on button "Download PDF" at bounding box center [401, 166] width 36 height 11
click at [418, 54] on md-icon "icon-close fg-AAA8AD cursor m-0" at bounding box center [417, 54] width 7 height 7
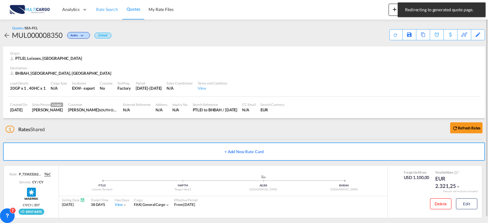
click at [104, 11] on span "Rate Search" at bounding box center [107, 9] width 22 height 5
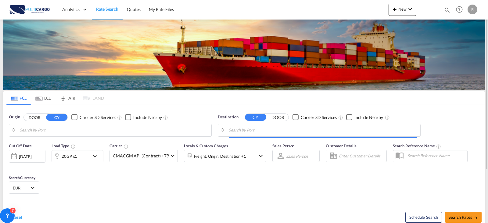
type input "Leixoes, PTLEI"
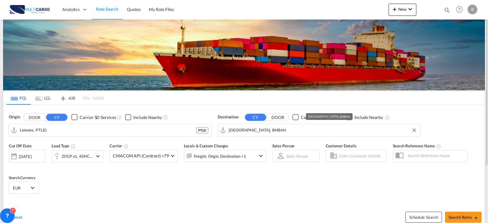
click at [248, 134] on input "[GEOGRAPHIC_DATA], BHBAH" at bounding box center [323, 130] width 189 height 9
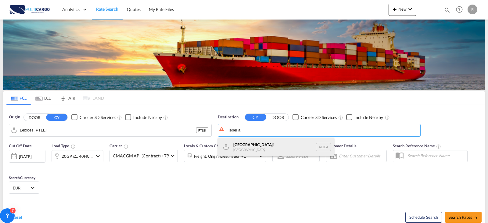
click at [264, 149] on div "[GEOGRAPHIC_DATA] [GEOGRAPHIC_DATA]" at bounding box center [276, 147] width 116 height 18
type input "[GEOGRAPHIC_DATA], [GEOGRAPHIC_DATA]"
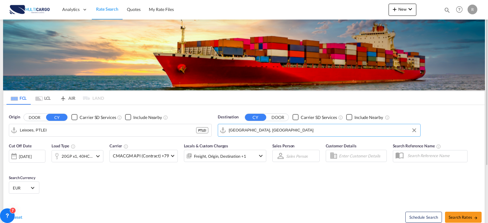
click at [61, 154] on div at bounding box center [57, 156] width 10 height 12
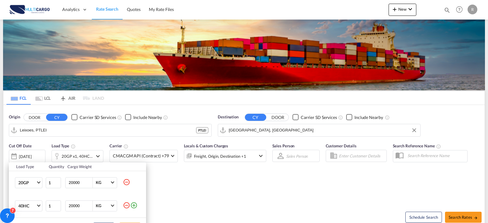
click at [125, 183] on md-icon "icon-minus-circle-outline" at bounding box center [126, 182] width 7 height 7
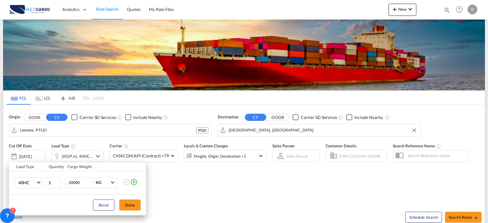
click at [215, 189] on div "Load Type Quantity Cargo Weight 40HC 20GP 40GP 40HC 45HC 20RE 40RE 40HR 20OT 40…" at bounding box center [244, 111] width 488 height 223
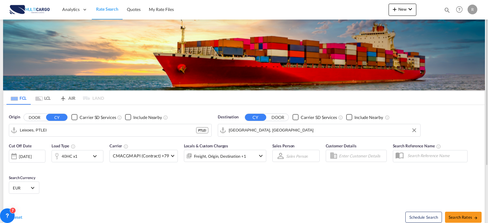
click at [241, 157] on div "Freight, Origin, Destination +1" at bounding box center [220, 156] width 52 height 9
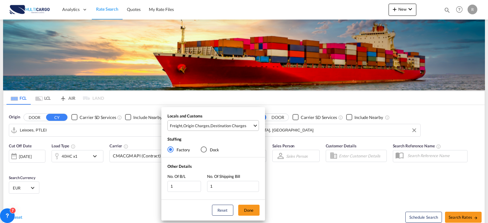
click at [217, 129] on md-select-value "Freight , Origin Charges , Destination Charges" at bounding box center [213, 126] width 89 height 10
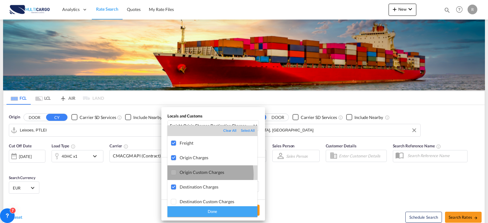
click at [195, 175] on div "Origin Custom Charges" at bounding box center [219, 172] width 78 height 5
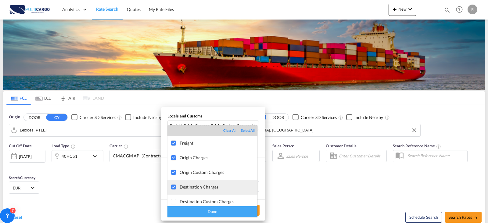
click at [193, 184] on div "Destination Charges" at bounding box center [219, 186] width 78 height 5
click at [205, 208] on div "Done" at bounding box center [213, 211] width 90 height 11
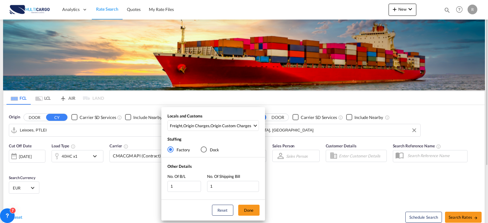
click at [251, 207] on button "Done" at bounding box center [248, 210] width 21 height 11
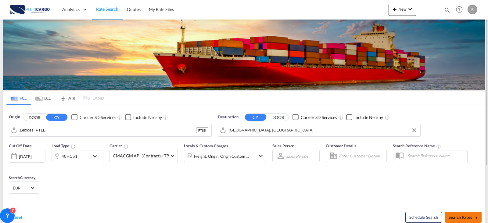
click at [457, 219] on span "Search Rates" at bounding box center [463, 217] width 29 height 5
type input "PTLEI to AEJEA / [DATE]"
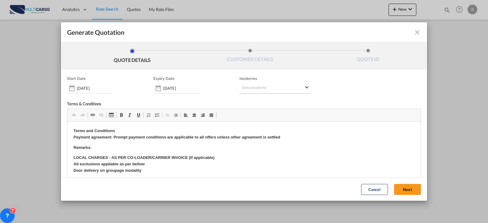
click at [262, 89] on md-select "Select Incoterms CPT - export Carrier Paid to CIF - import Cost,Insurance and F…" at bounding box center [275, 88] width 71 height 11
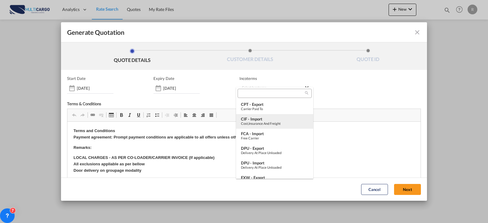
type md-option "[object Object]"
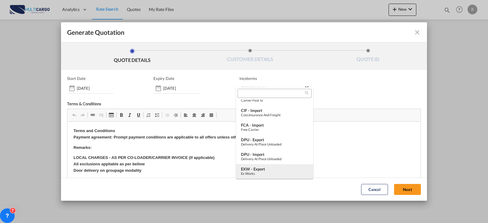
click at [260, 165] on md-option "EXW - export Ex Works" at bounding box center [274, 171] width 77 height 15
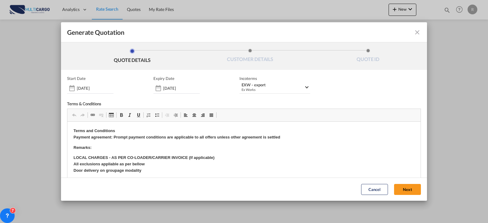
click at [414, 31] on md-icon "icon-close fg-AAA8AD cursor m-0" at bounding box center [417, 32] width 7 height 7
click at [252, 89] on md-select "Select Incoterms CPT - export Carrier Paid to CIF - import Cost,Insurance and F…" at bounding box center [275, 88] width 71 height 11
type md-option "[object Object]"
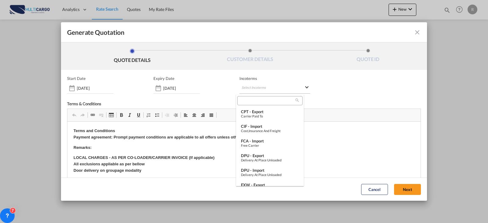
type md-option "[object Object]"
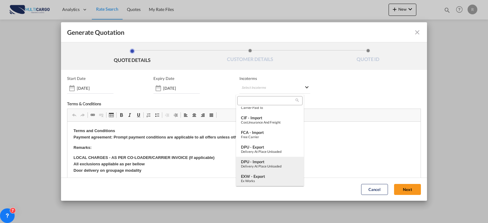
scroll to position [39, 0]
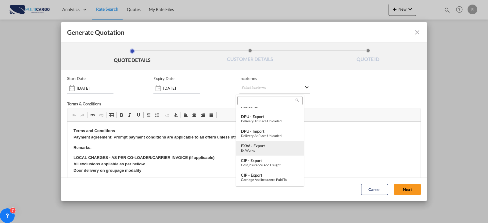
click at [266, 148] on div "Ex Works" at bounding box center [270, 150] width 58 height 4
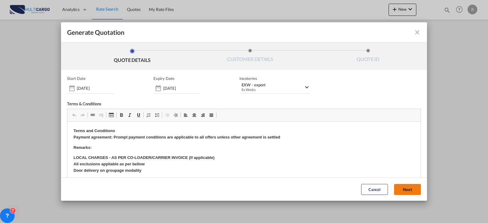
drag, startPoint x: 408, startPoint y: 192, endPoint x: 404, endPoint y: 186, distance: 7.2
click at [407, 190] on button "Next" at bounding box center [407, 189] width 27 height 11
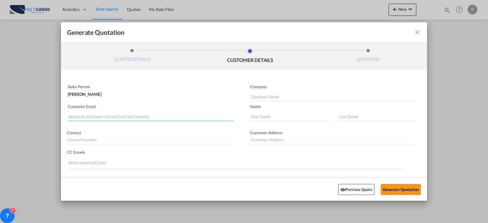
click at [139, 112] on input "Search by Customer Name/Email Id/Company" at bounding box center [151, 116] width 166 height 9
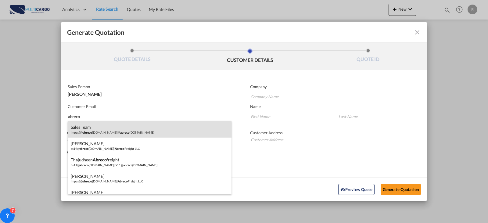
type input "abreco"
click at [130, 129] on div "Sales Team impcs7@ abreco [DOMAIN_NAME] | @ abreco [DOMAIN_NAME]" at bounding box center [150, 129] width 164 height 16
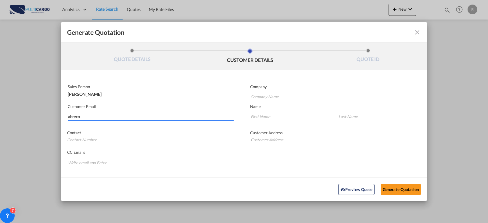
type input "@[DOMAIN_NAME]"
type input "[EMAIL_ADDRESS][DOMAIN_NAME]"
type input "Sales"
type input "Team"
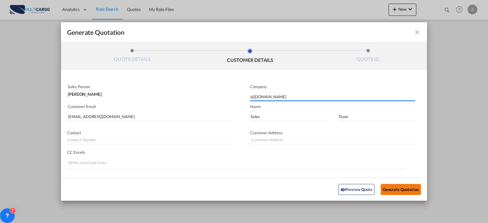
click at [391, 191] on button "Generate Quotation" at bounding box center [401, 189] width 40 height 11
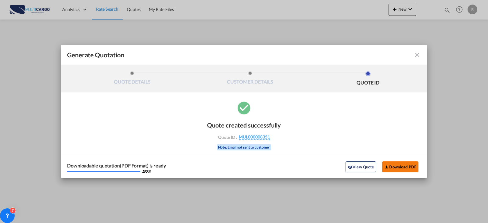
click at [394, 170] on button "Download PDF" at bounding box center [401, 166] width 36 height 11
click at [420, 56] on md-toolbar "Generate Quotation" at bounding box center [244, 55] width 366 height 20
click at [418, 56] on md-icon "icon-close fg-AAA8AD cursor m-0" at bounding box center [417, 54] width 7 height 7
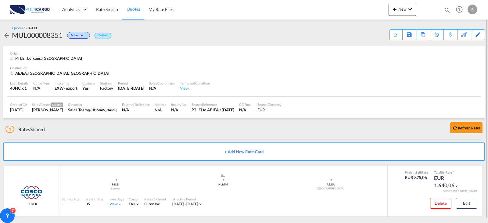
click at [447, 9] on md-icon "icon-magnify" at bounding box center [447, 10] width 7 height 7
click at [354, 7] on select "Quotes" at bounding box center [350, 10] width 29 height 11
select select "Quotes"
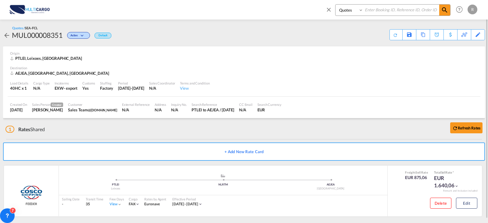
click at [336, 5] on select "Quotes" at bounding box center [350, 10] width 29 height 11
click at [382, 13] on input at bounding box center [402, 10] width 76 height 11
type input "8333"
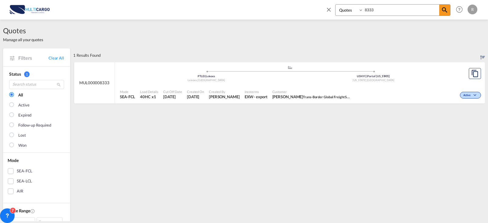
click at [362, 89] on div "Active" at bounding box center [418, 94] width 129 height 15
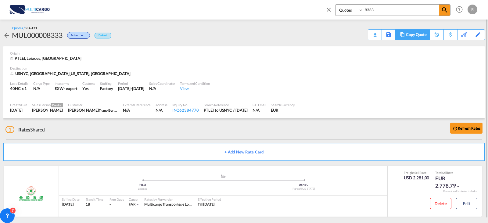
click at [422, 35] on div "Copy Quote" at bounding box center [416, 35] width 21 height 10
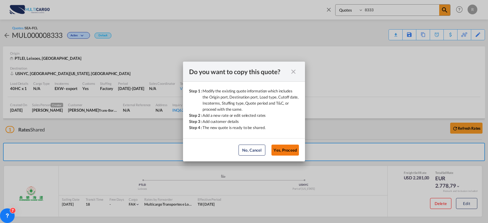
click at [288, 151] on button "Yes, Proceed" at bounding box center [285, 150] width 27 height 11
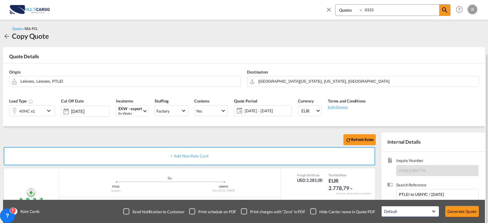
scroll to position [31, 0]
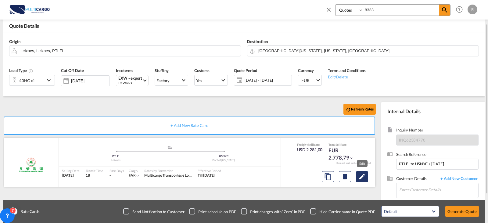
click at [363, 178] on md-icon "Edit" at bounding box center [362, 176] width 7 height 7
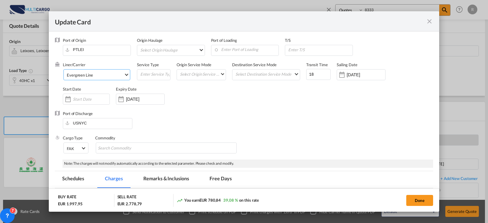
click at [107, 78] on md-select-value "Evergreen Line" at bounding box center [98, 75] width 64 height 10
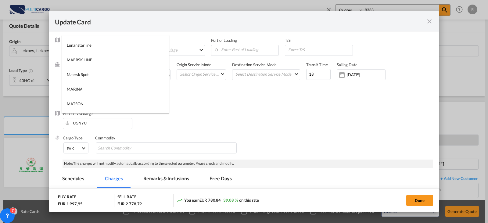
scroll to position [761, 0]
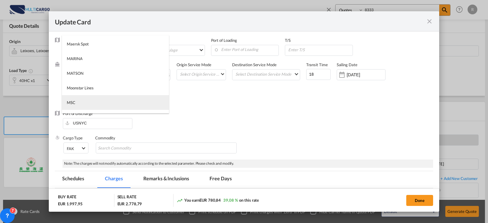
click at [101, 100] on md-option "MSC" at bounding box center [115, 102] width 107 height 15
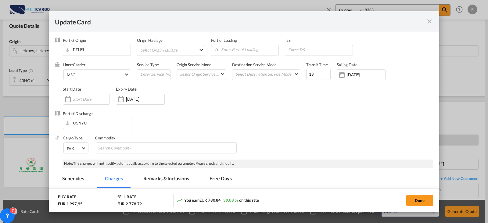
click at [287, 98] on div "Liner/Carrier MSC Service Type Origin Service Mode Select Origin Service Mode […" at bounding box center [248, 86] width 371 height 49
click at [321, 72] on input "18" at bounding box center [319, 74] width 24 height 11
type input "13"
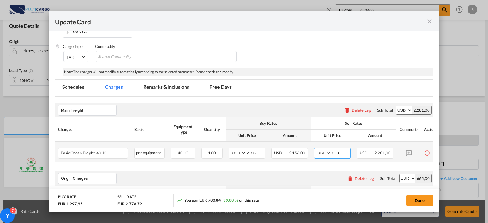
drag, startPoint x: 344, startPoint y: 152, endPoint x: 325, endPoint y: 152, distance: 19.5
click at [325, 152] on md-input-container "AED AFN ALL AMD ANG AOA ARS AUD AWG AZN BAM BBD BDT BGN BHD BIF BMD BND [PERSON…" at bounding box center [332, 153] width 37 height 11
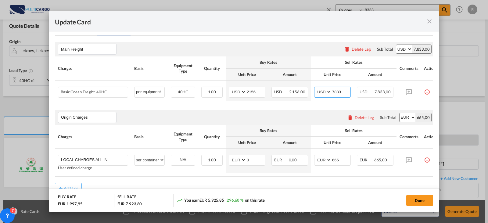
scroll to position [180, 0]
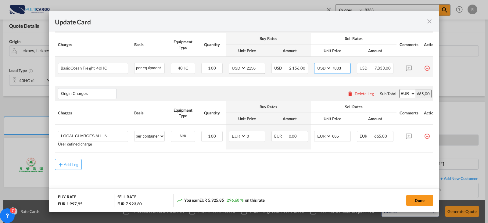
type input "7833"
drag, startPoint x: 259, startPoint y: 66, endPoint x: 232, endPoint y: 65, distance: 26.9
click at [233, 65] on md-input-container "AED AFN ALL AMD ANG AOA ARS AUD AWG AZN BAM BBD BDT BGN BHD BIF BMD BND [PERSON…" at bounding box center [247, 68] width 37 height 11
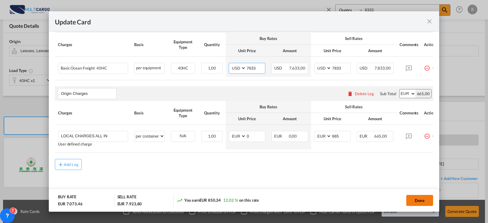
type input "7633"
click at [410, 200] on button "Done" at bounding box center [420, 200] width 27 height 11
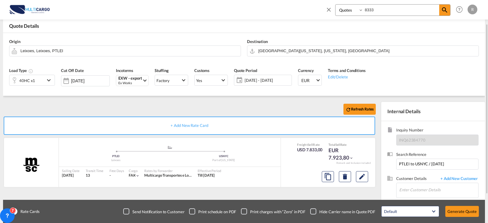
scroll to position [68, 0]
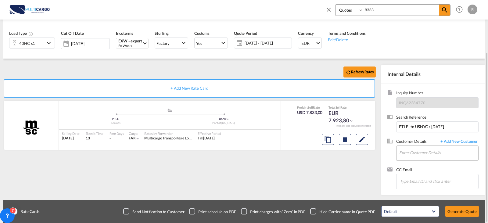
click at [412, 146] on md-input-container "Enter Customer Details" at bounding box center [438, 153] width 82 height 15
click at [411, 153] on input "Enter Customer Details" at bounding box center [439, 153] width 79 height 14
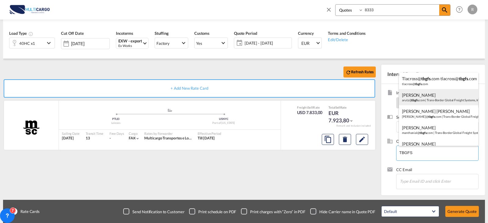
click at [438, 91] on div "[PERSON_NAME] arutz@ tbgfs .com | Trans-Border Global Freight Systems, Inc." at bounding box center [438, 97] width 79 height 16
type input "Trans-Border Global Freight Systems, Inc., [PERSON_NAME], [EMAIL_ADDRESS][DOMAI…"
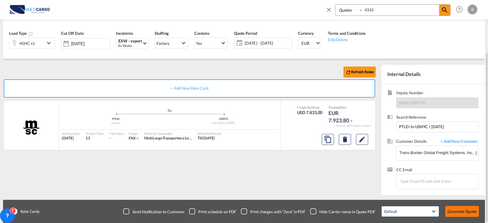
click at [466, 214] on button "Generate Quote" at bounding box center [463, 211] width 34 height 11
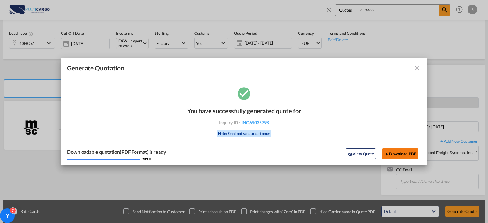
click at [398, 157] on button "Download PDF" at bounding box center [401, 153] width 36 height 11
